Goal: Task Accomplishment & Management: Use online tool/utility

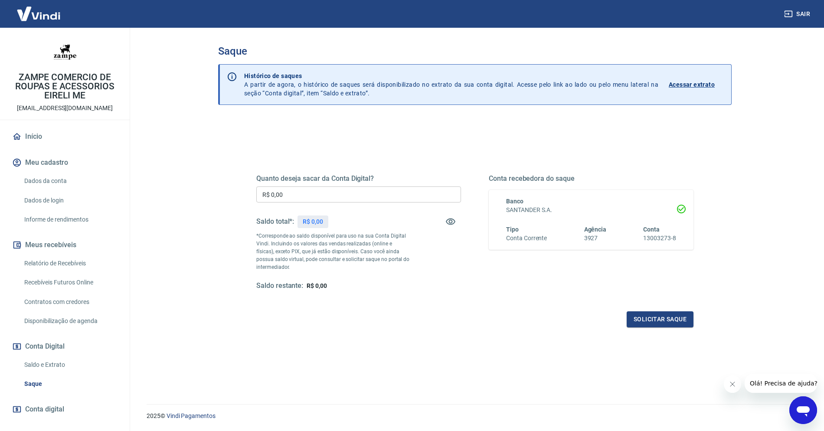
click at [341, 192] on input "R$ 0,00" at bounding box center [358, 195] width 205 height 16
